Goal: Transaction & Acquisition: Purchase product/service

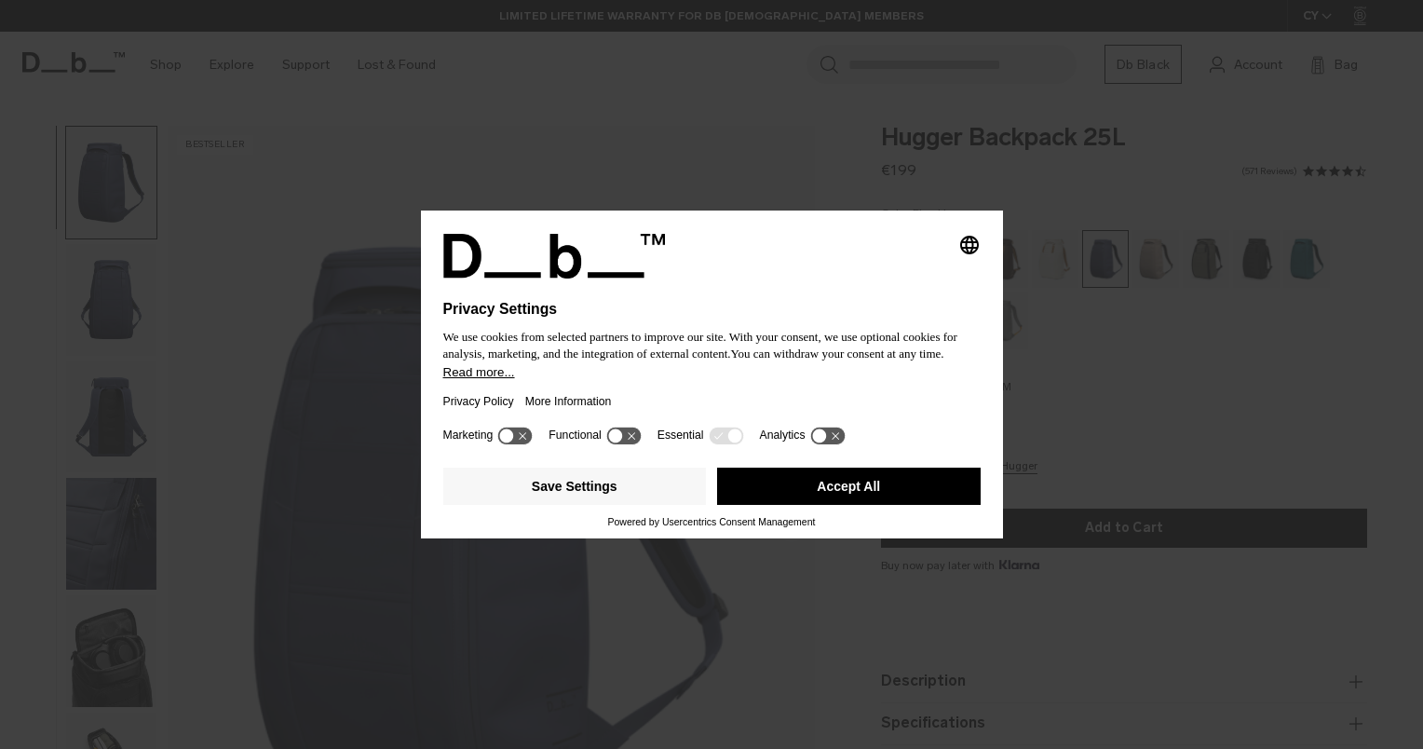
click at [943, 484] on button "Accept All" at bounding box center [849, 486] width 264 height 37
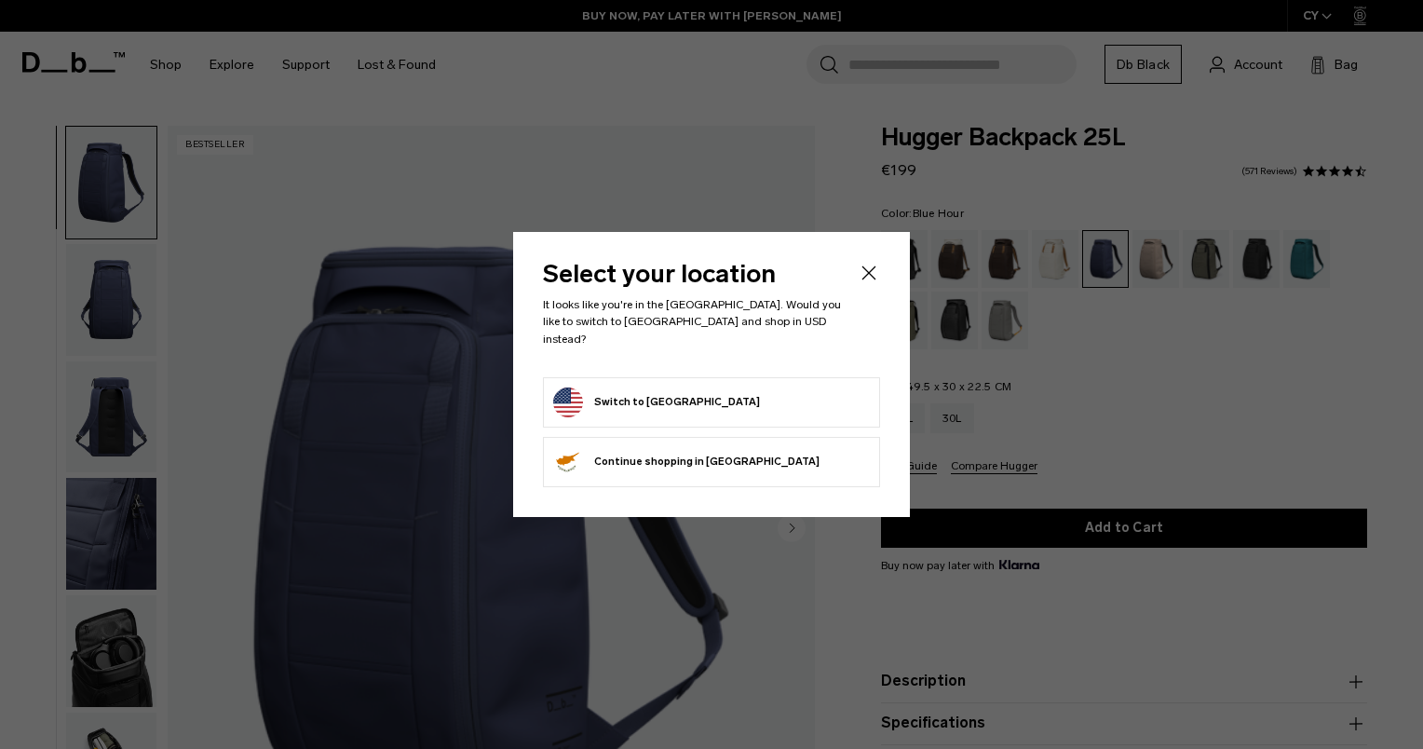
click at [777, 394] on form "Switch to United States" at bounding box center [711, 402] width 317 height 30
click at [659, 394] on button "Switch to United States" at bounding box center [656, 402] width 207 height 30
click at [876, 257] on div "Select your location It looks like you're in the United States. Would you like …" at bounding box center [711, 374] width 397 height 284
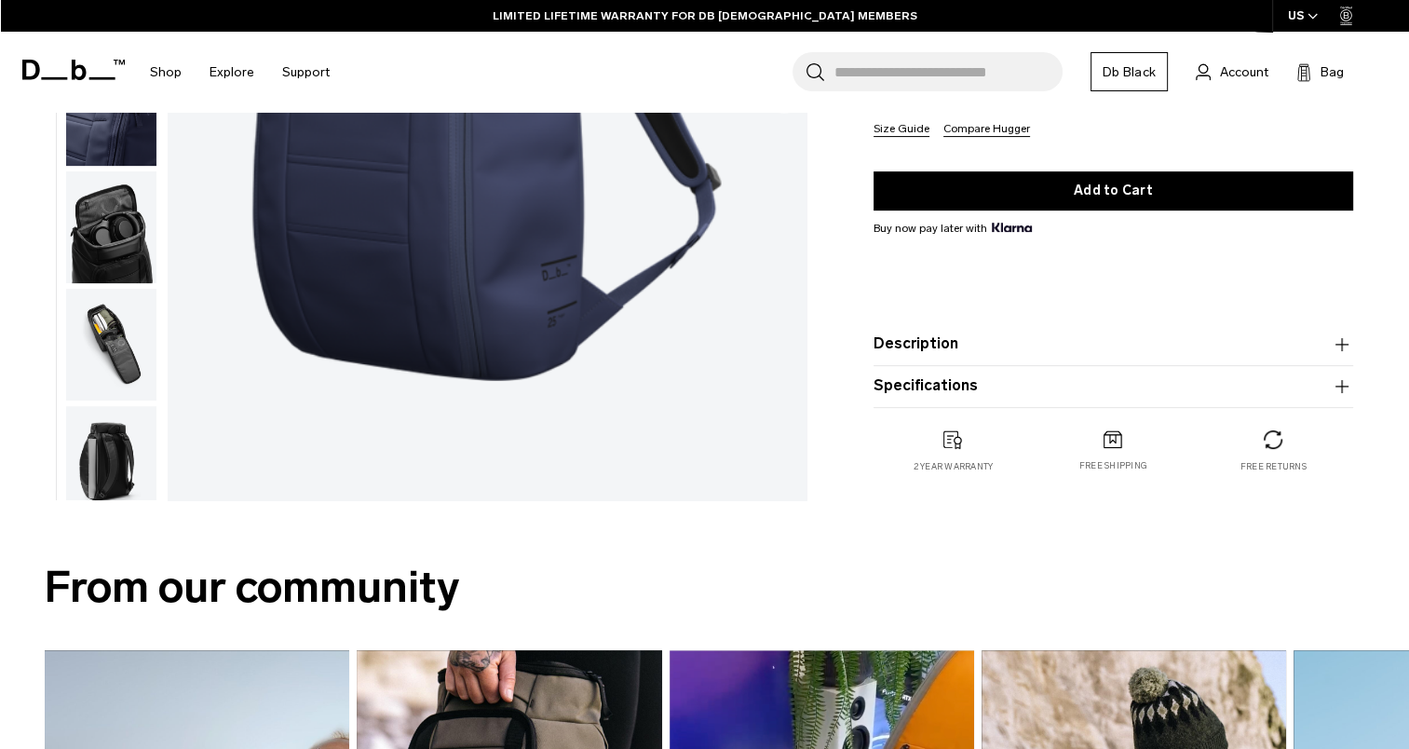
click at [340, 469] on img "1 / 9" at bounding box center [487, 101] width 639 height 798
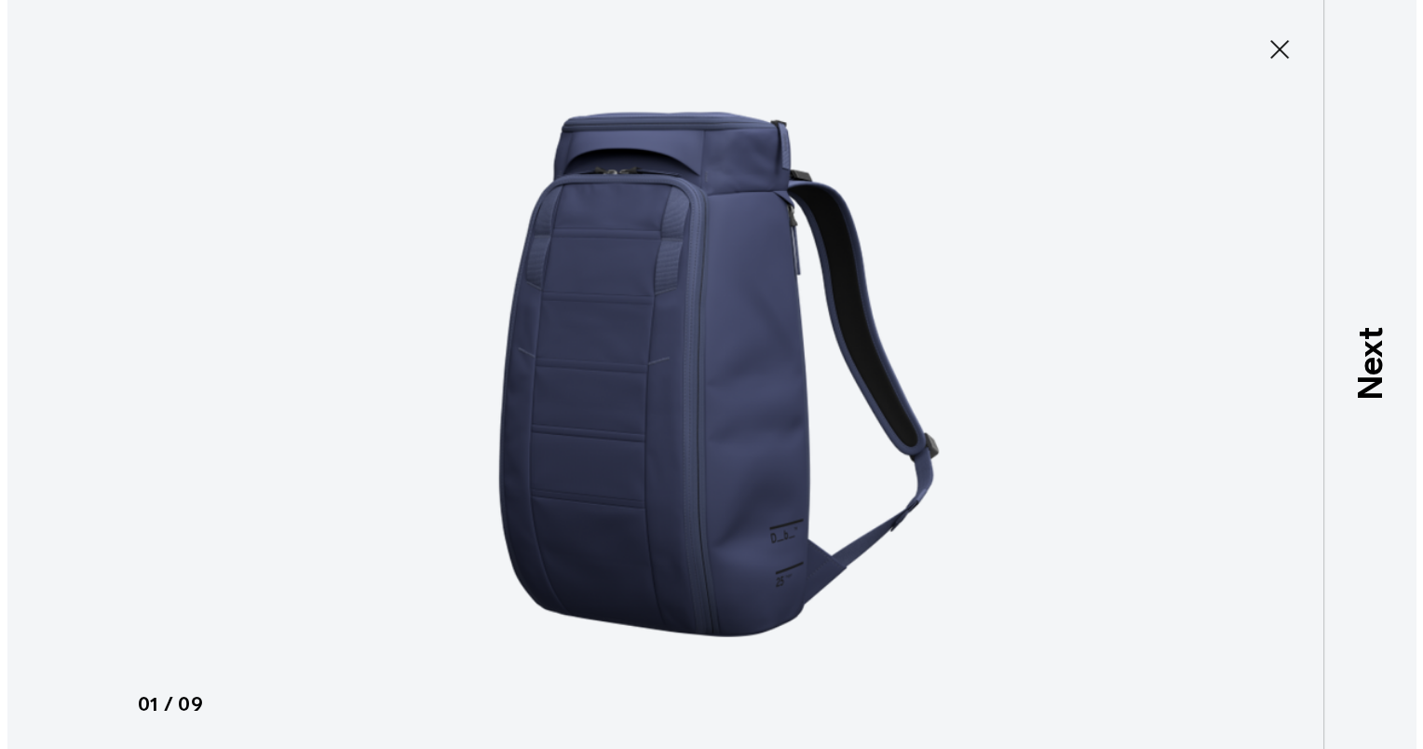
scroll to position [677, 0]
